Goal: Task Accomplishment & Management: Manage account settings

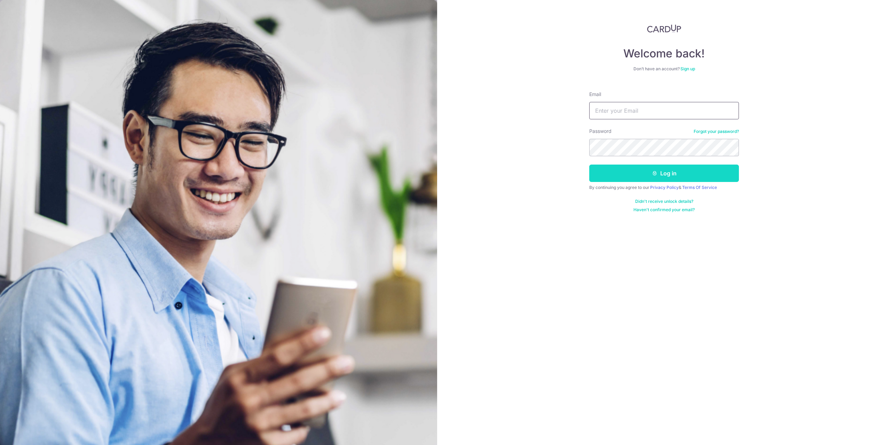
type input "[EMAIL_ADDRESS][DOMAIN_NAME]"
click at [627, 174] on button "Log in" at bounding box center [664, 173] width 150 height 17
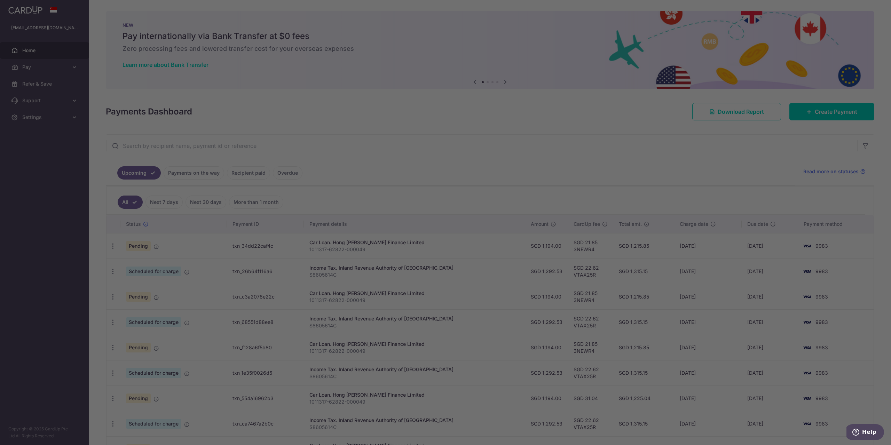
click at [156, 245] on div at bounding box center [450, 225] width 900 height 450
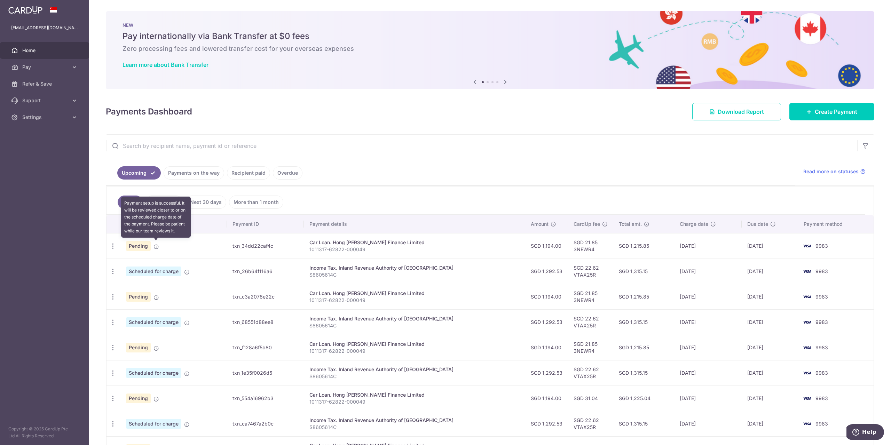
click at [158, 246] on icon at bounding box center [156, 247] width 6 height 6
click at [54, 120] on span "Settings" at bounding box center [45, 117] width 46 height 7
click at [30, 151] on span "Logout" at bounding box center [45, 150] width 46 height 7
